Goal: Task Accomplishment & Management: Manage account settings

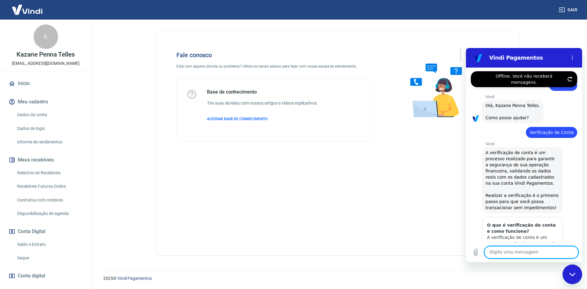
scroll to position [880, 0]
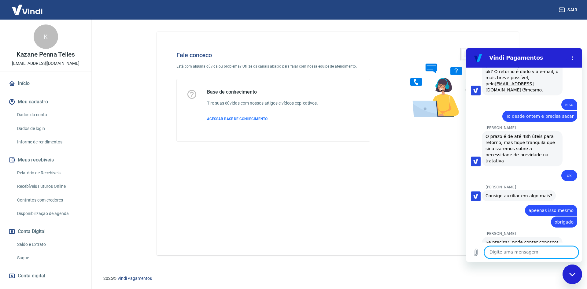
click at [26, 259] on link "Saque" at bounding box center [49, 258] width 69 height 13
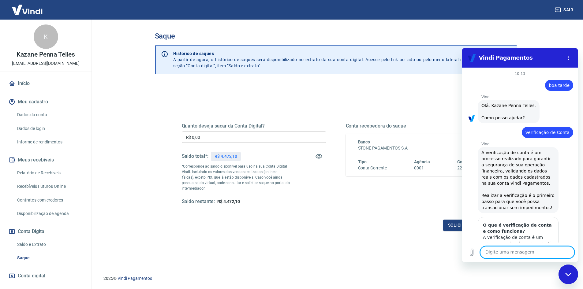
scroll to position [869, 0]
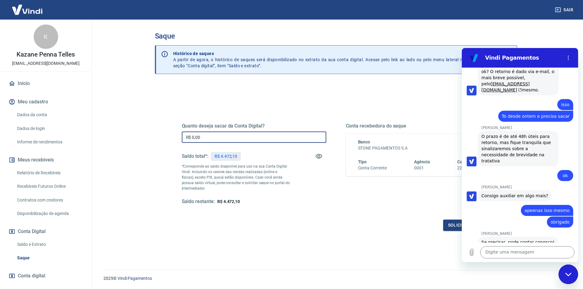
click at [214, 133] on input "R$ 0,00" at bounding box center [254, 137] width 144 height 11
type input "R$ 4.470,00"
click at [573, 276] on div "Fechar janela de mensagens" at bounding box center [568, 274] width 18 height 18
type textarea "x"
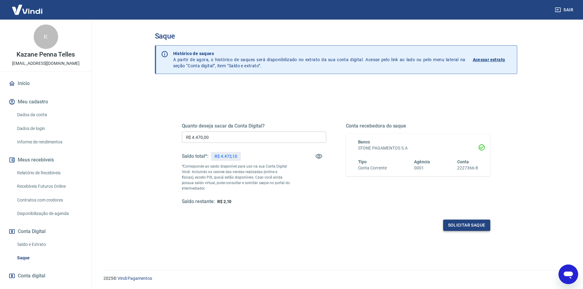
click at [469, 228] on button "Solicitar saque" at bounding box center [466, 225] width 47 height 11
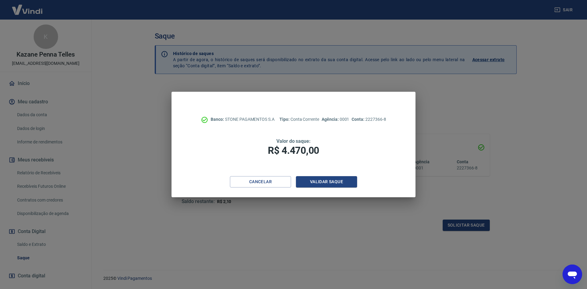
click at [312, 176] on div "Banco: STONE PAGAMENTOS S.A Tipo: Conta Corrente Agência: 0001 Conta: 2227366-8…" at bounding box center [294, 134] width 244 height 84
click at [313, 180] on button "Validar saque" at bounding box center [326, 181] width 61 height 11
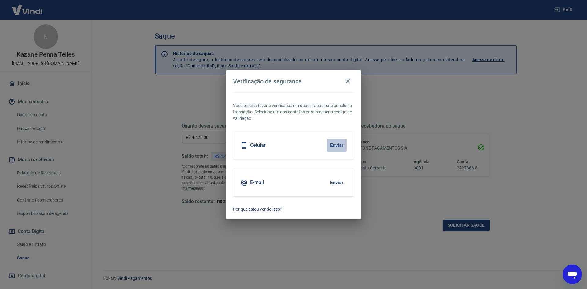
click at [337, 144] on button "Enviar" at bounding box center [337, 145] width 20 height 13
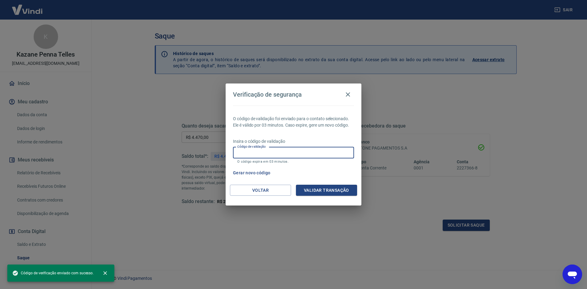
click at [286, 151] on input "Código de validação" at bounding box center [293, 152] width 121 height 11
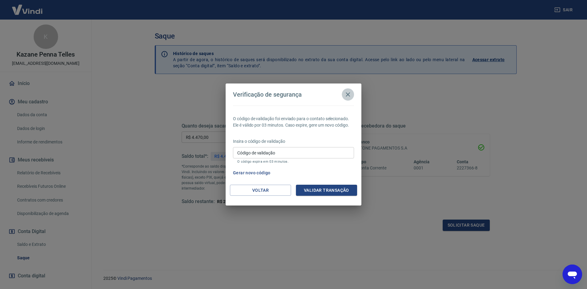
click at [351, 94] on icon "button" at bounding box center [347, 94] width 7 height 7
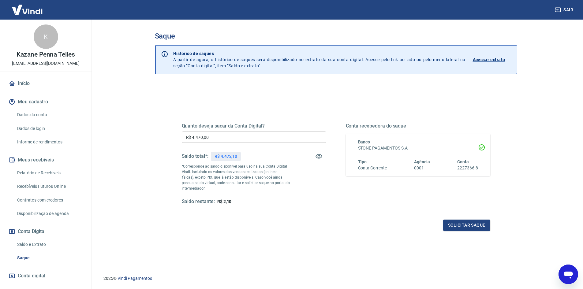
click at [222, 138] on input "R$ 4.470,00" at bounding box center [254, 137] width 144 height 11
